Goal: Information Seeking & Learning: Learn about a topic

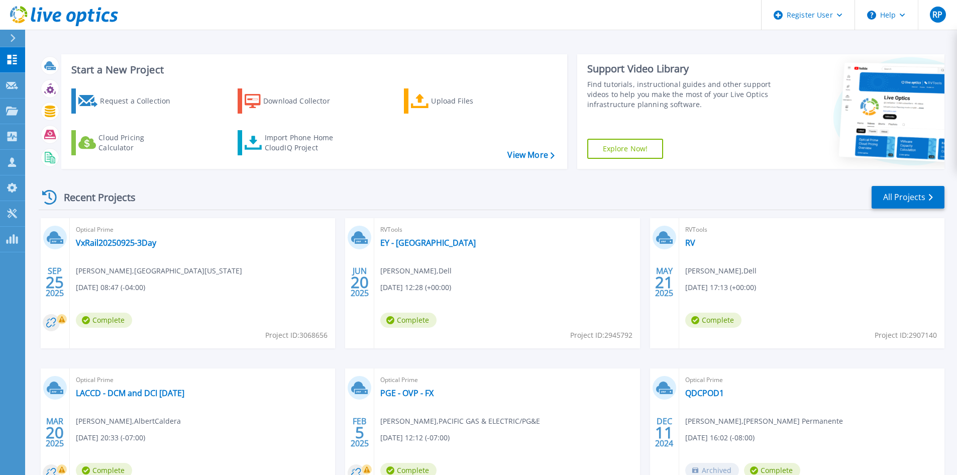
click at [13, 38] on icon at bounding box center [13, 38] width 6 height 8
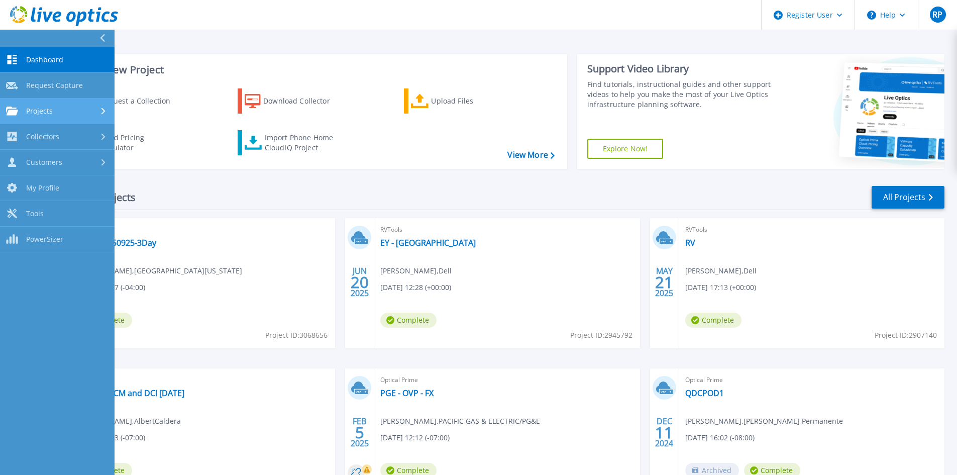
click at [30, 117] on link "Projects Projects" at bounding box center [57, 111] width 114 height 26
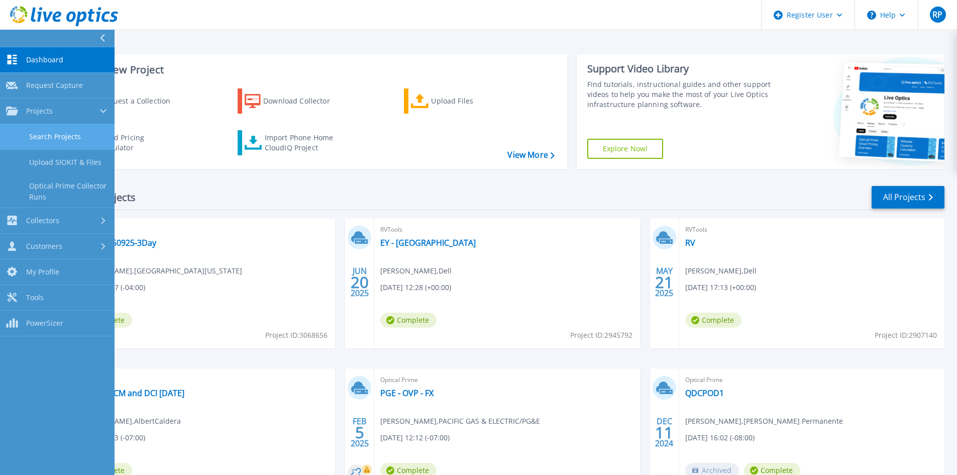
click at [35, 137] on link "Search Projects" at bounding box center [57, 137] width 114 height 26
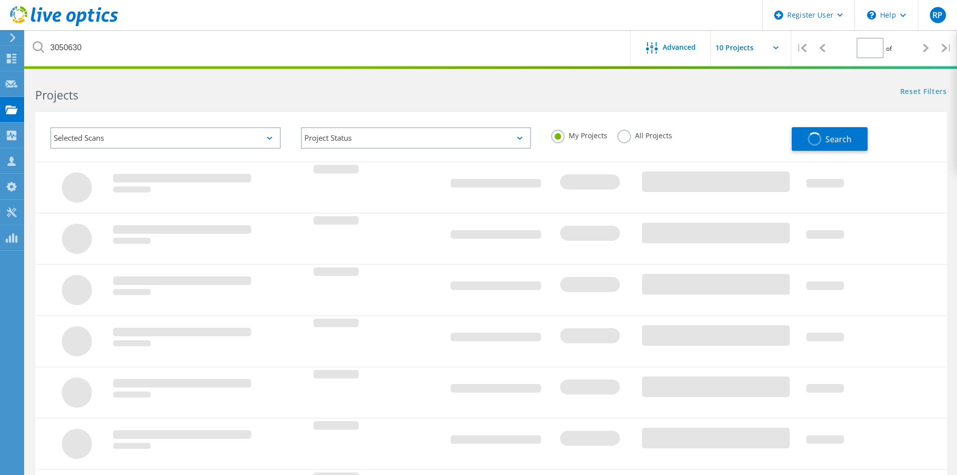
type input "1"
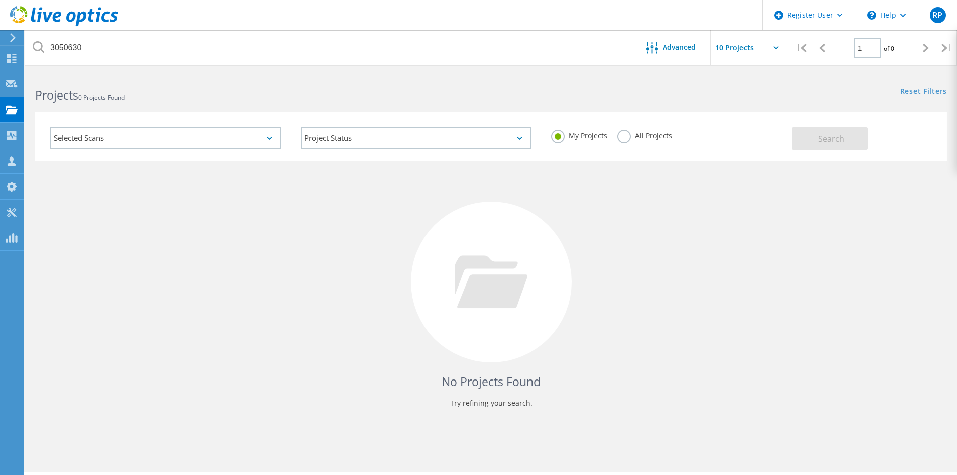
click at [624, 134] on label "All Projects" at bounding box center [644, 135] width 55 height 10
click at [0, 0] on input "All Projects" at bounding box center [0, 0] width 0 height 0
click at [807, 137] on button "Search" at bounding box center [829, 138] width 76 height 23
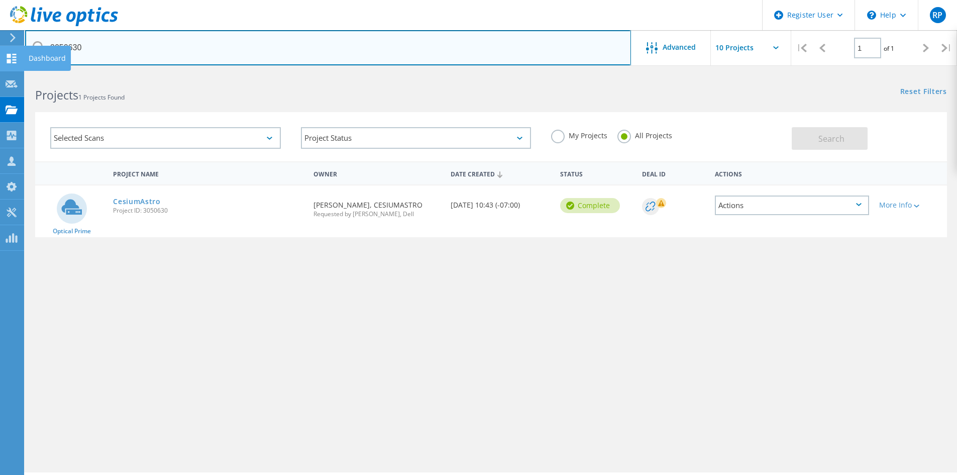
drag, startPoint x: 96, startPoint y: 51, endPoint x: 23, endPoint y: 52, distance: 73.8
click at [23, 73] on div "Register User \n Help Explore Helpful Articles Contact Support RP Dell User Raj…" at bounding box center [478, 287] width 957 height 429
type input "3"
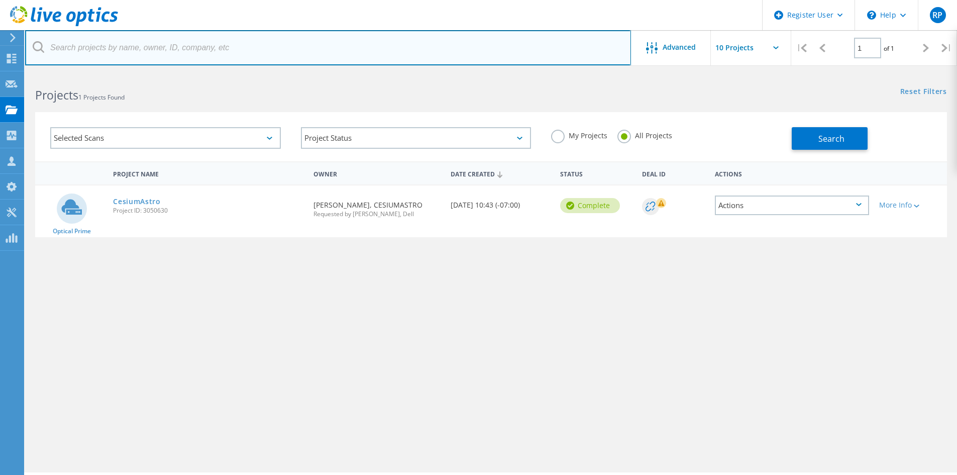
click at [90, 53] on input "text" at bounding box center [328, 47] width 606 height 35
paste input "3068656"
type input "3068656"
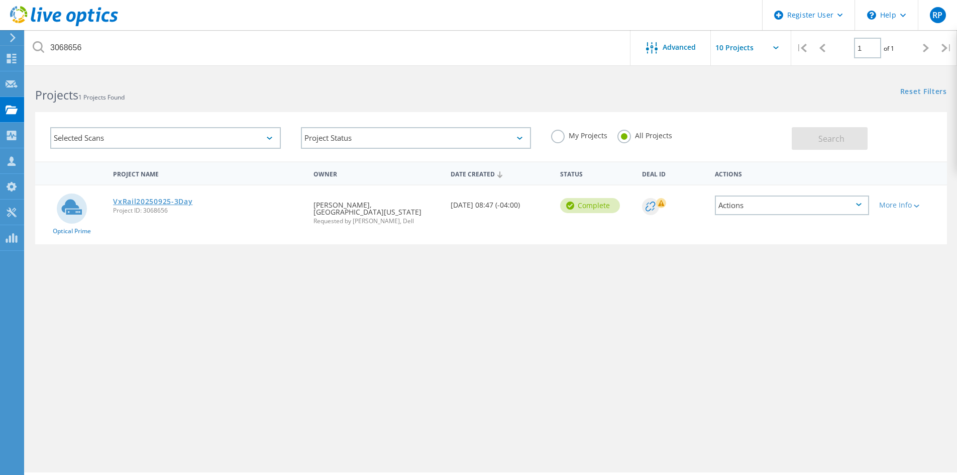
click at [155, 202] on link "VxRail20250925-3Day" at bounding box center [152, 201] width 79 height 7
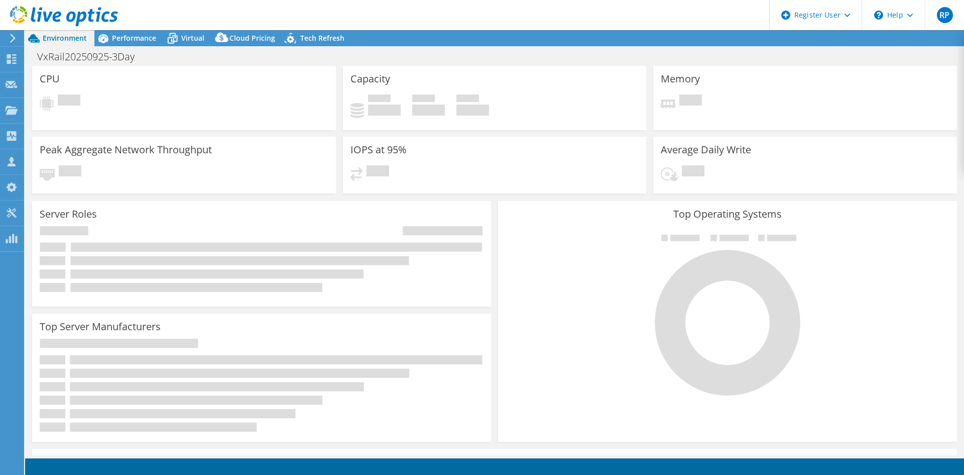
select select "USD"
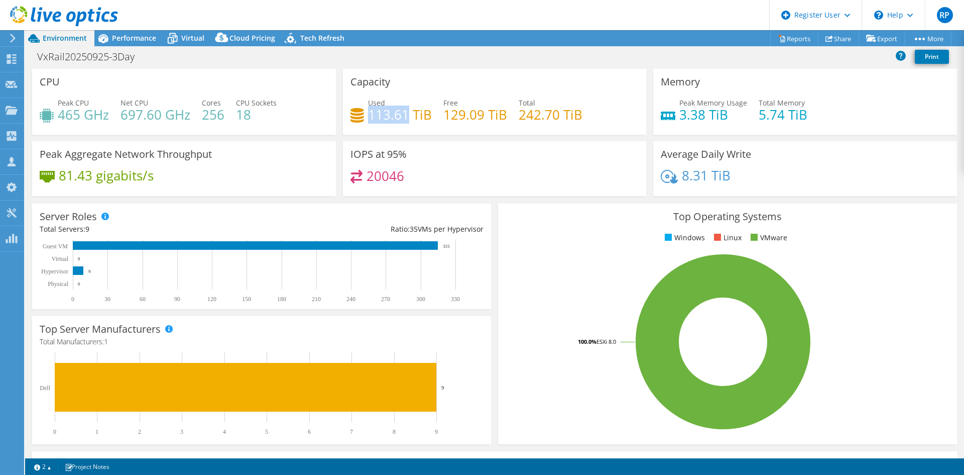
drag, startPoint x: 366, startPoint y: 111, endPoint x: 409, endPoint y: 109, distance: 43.2
click at [409, 109] on h4 "113.61 TiB" at bounding box center [400, 114] width 64 height 11
click at [451, 280] on rect at bounding box center [257, 271] width 435 height 63
click at [516, 295] on rect at bounding box center [723, 342] width 435 height 176
click at [362, 86] on h3 "Capacity" at bounding box center [370, 81] width 40 height 11
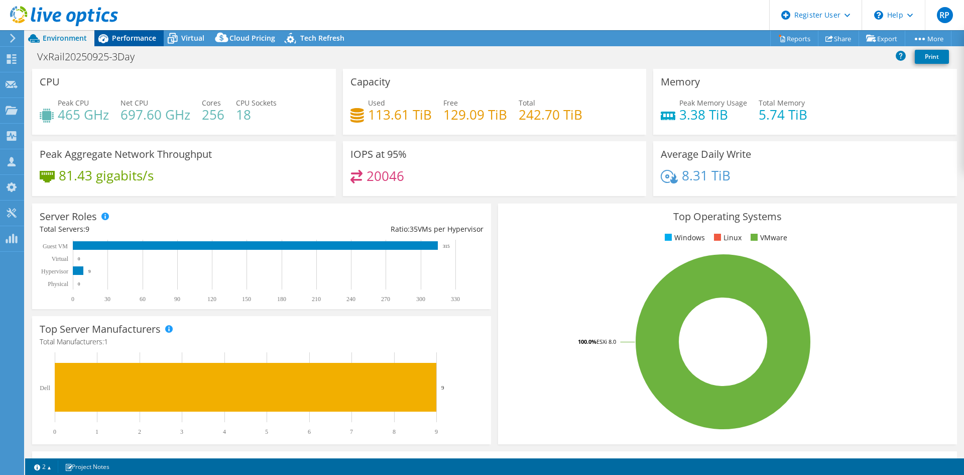
click at [125, 44] on div "Performance" at bounding box center [128, 38] width 69 height 16
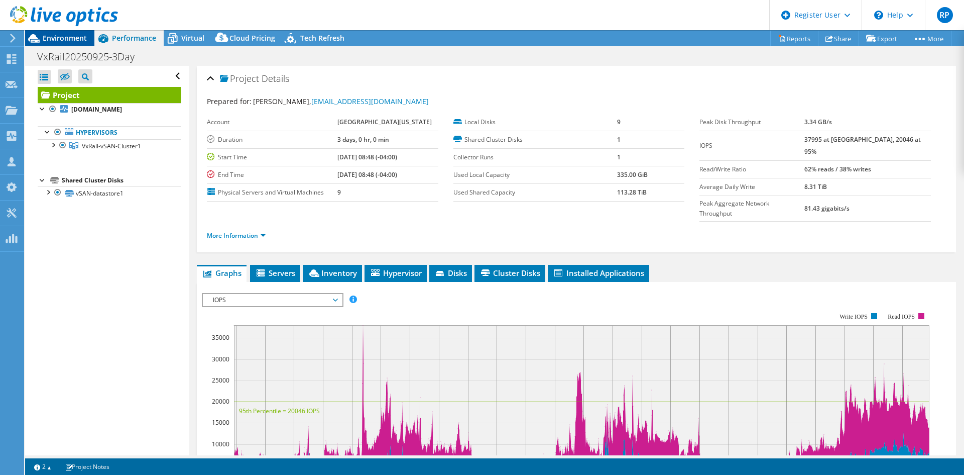
click at [52, 36] on span "Environment" at bounding box center [65, 38] width 44 height 10
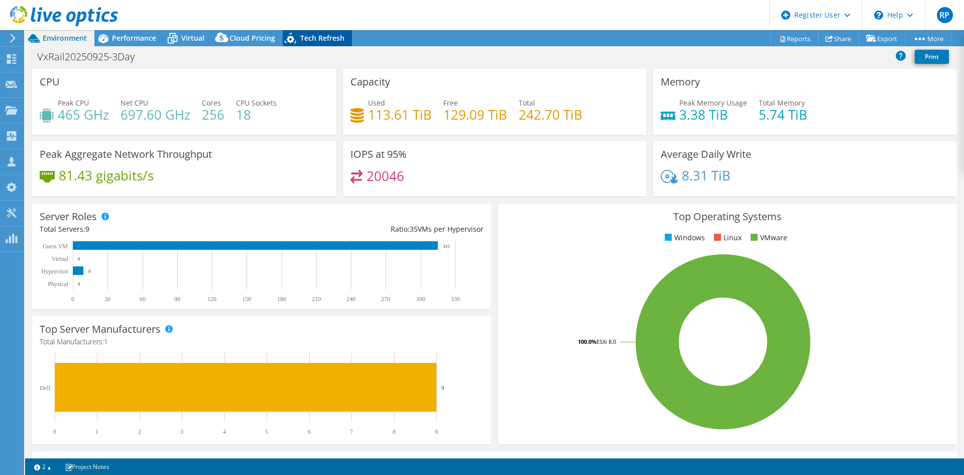
click at [301, 37] on span "Tech Refresh" at bounding box center [322, 38] width 44 height 10
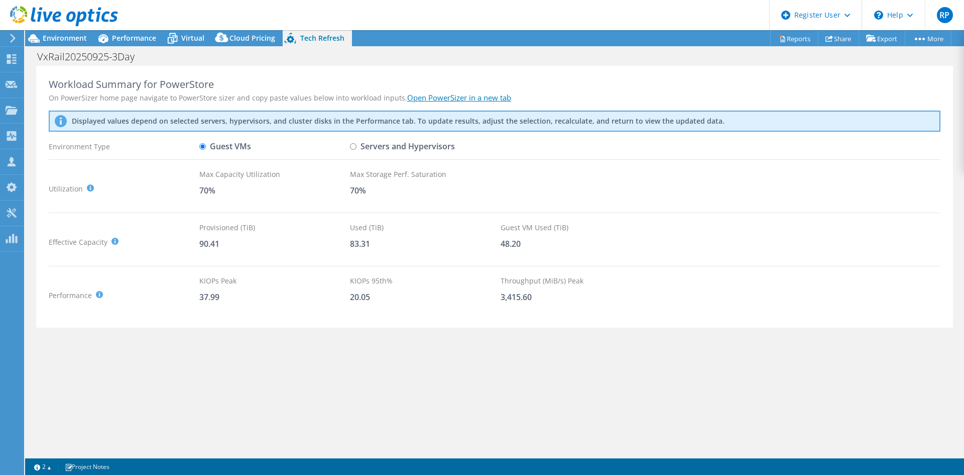
scroll to position [50, 0]
drag, startPoint x: 347, startPoint y: 242, endPoint x: 375, endPoint y: 242, distance: 27.6
click at [375, 242] on div "Effective Capacity Provisioned (TiB) : Total virtual disk size of all VMs on se…" at bounding box center [495, 242] width 892 height 40
click at [372, 244] on div "83.31" at bounding box center [425, 243] width 151 height 11
click at [70, 34] on span "Environment" at bounding box center [65, 38] width 44 height 10
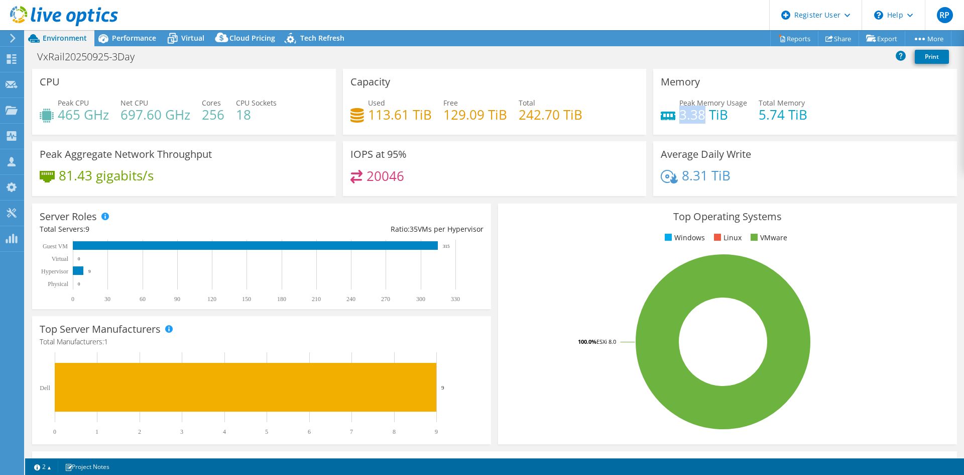
drag, startPoint x: 675, startPoint y: 115, endPoint x: 697, endPoint y: 113, distance: 21.6
click at [697, 113] on h4 "3.38 TiB" at bounding box center [713, 114] width 68 height 11
copy h4 "3.38"
click at [132, 41] on span "Performance" at bounding box center [134, 38] width 44 height 10
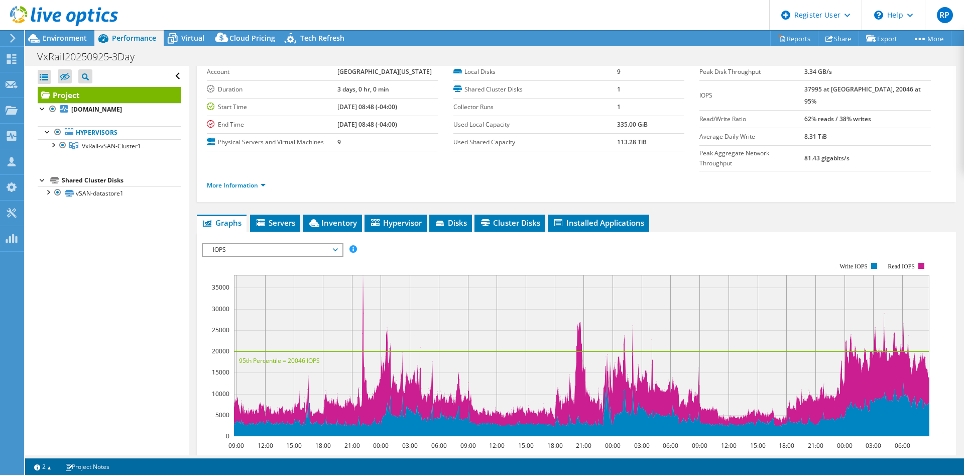
click at [250, 244] on span "IOPS" at bounding box center [272, 250] width 129 height 12
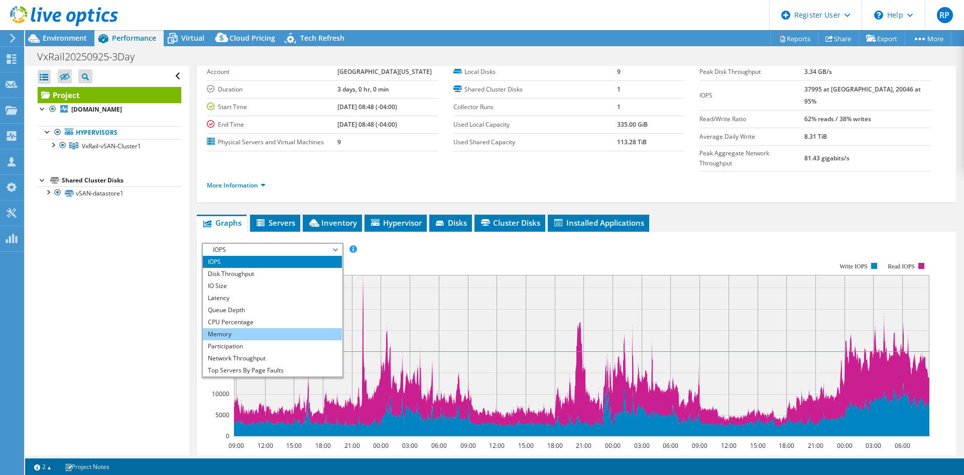
click at [245, 328] on li "Memory" at bounding box center [272, 334] width 139 height 12
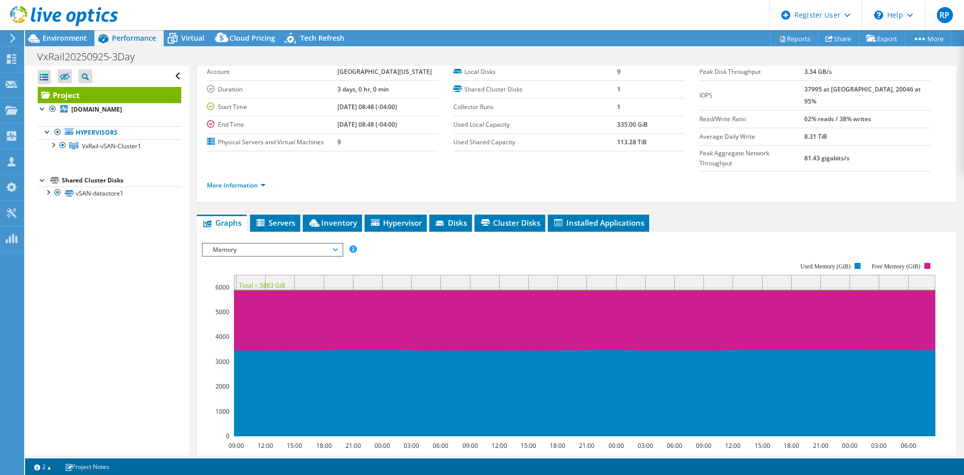
click at [280, 244] on span "Memory" at bounding box center [272, 250] width 129 height 12
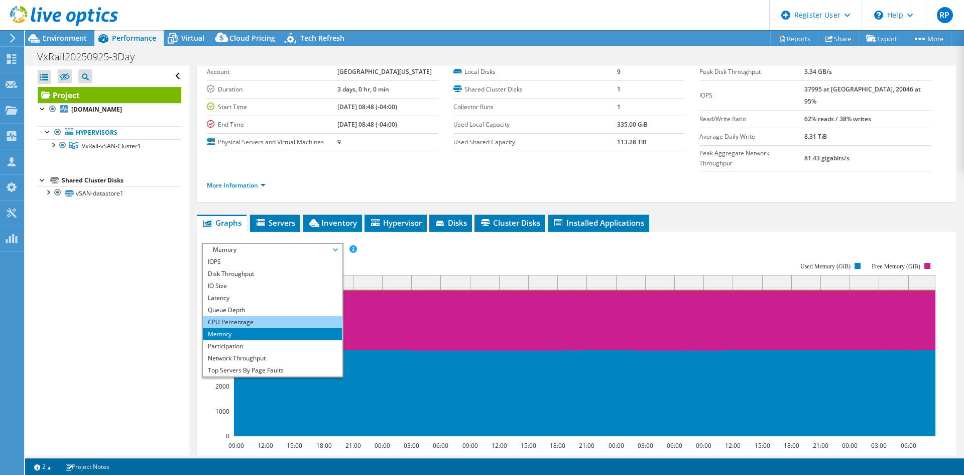
click at [236, 316] on li "CPU Percentage" at bounding box center [272, 322] width 139 height 12
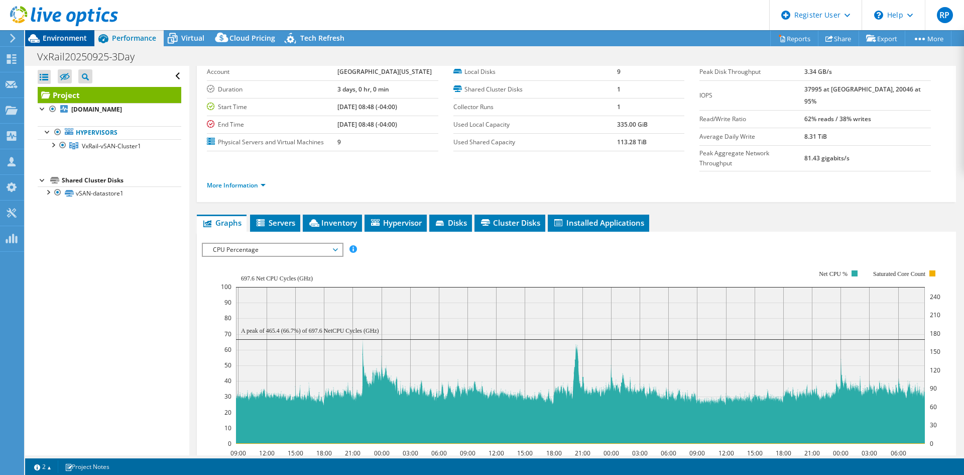
click at [51, 41] on span "Environment" at bounding box center [65, 38] width 44 height 10
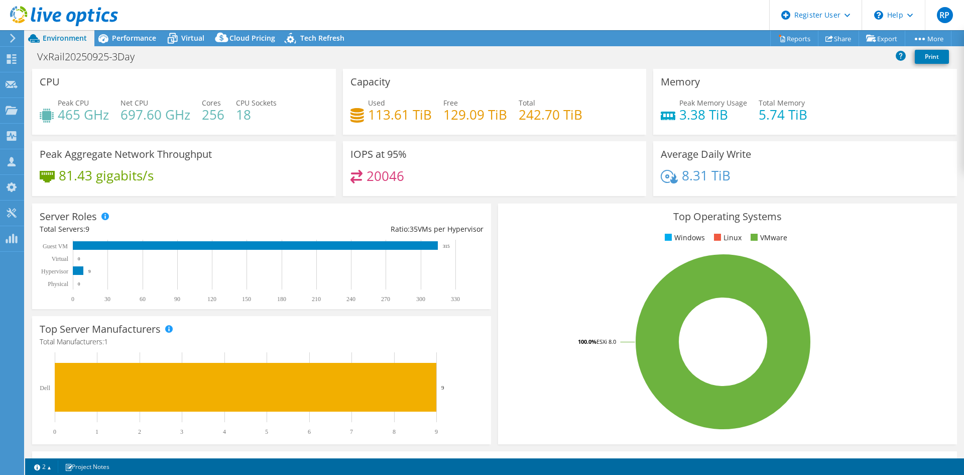
click at [188, 30] on header "RP Dell User Rajat Palkar Rajat.Palkar@dell.com Dell My Profile Log Out \n Help…" at bounding box center [482, 15] width 964 height 30
click at [182, 39] on span "Virtual" at bounding box center [192, 38] width 23 height 10
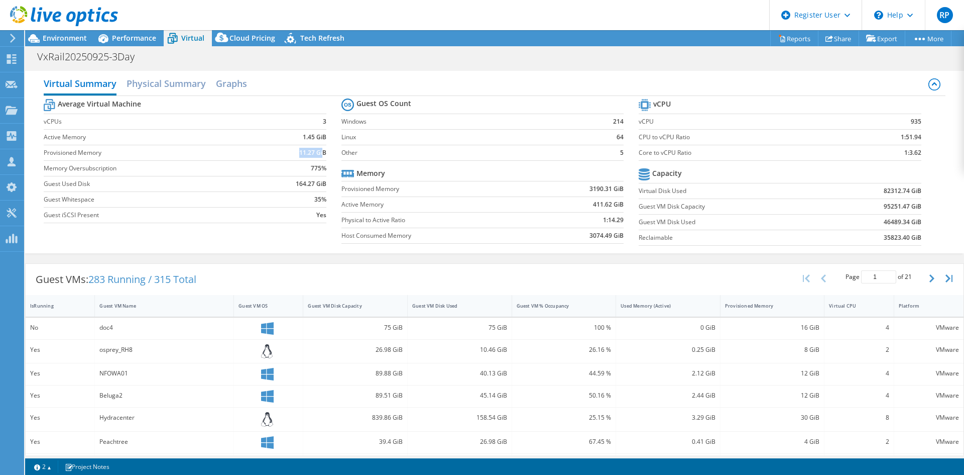
drag, startPoint x: 277, startPoint y: 154, endPoint x: 321, endPoint y: 153, distance: 44.2
click at [321, 153] on td "11.27 GiB" at bounding box center [293, 153] width 68 height 16
click at [241, 183] on label "Guest Used Disk" at bounding box center [151, 184] width 215 height 10
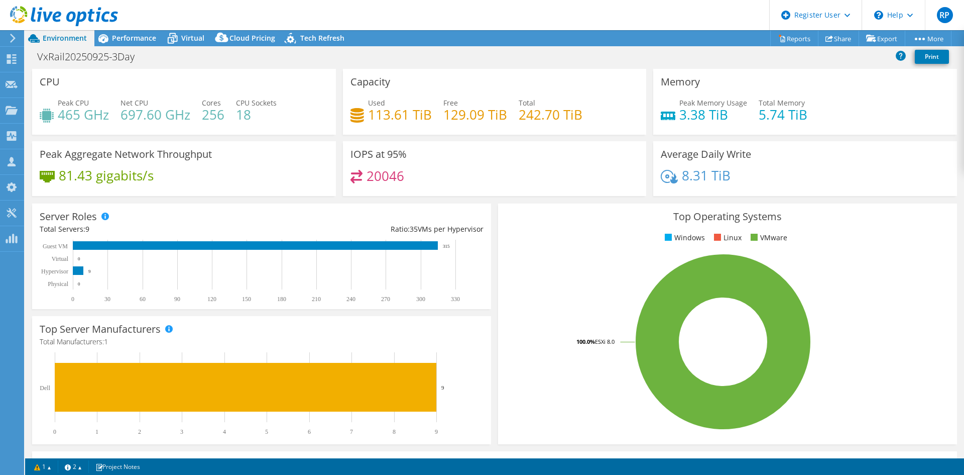
select select "USD"
